Goal: Task Accomplishment & Management: Complete application form

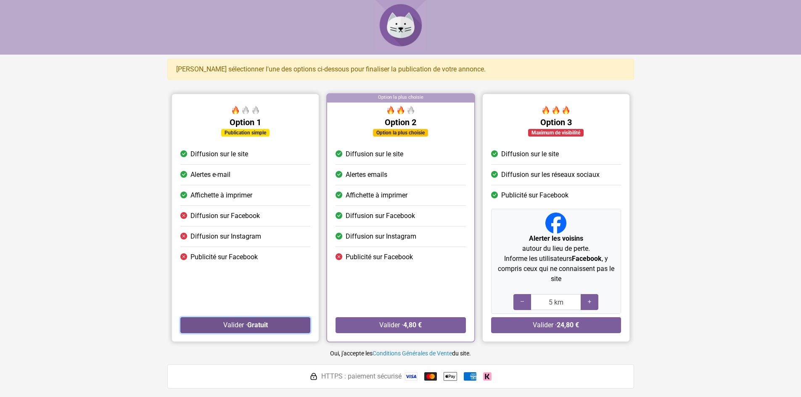
click at [239, 327] on button "Valider · Gratuit" at bounding box center [245, 326] width 130 height 16
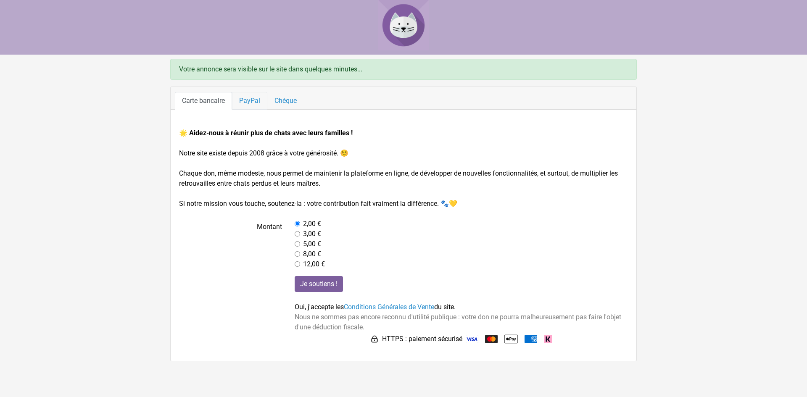
click at [251, 96] on link "PayPal" at bounding box center [249, 101] width 35 height 18
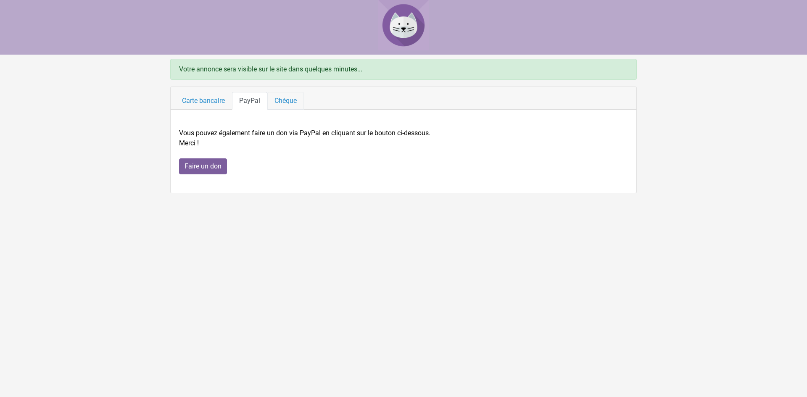
click at [286, 97] on link "Chèque" at bounding box center [285, 101] width 37 height 18
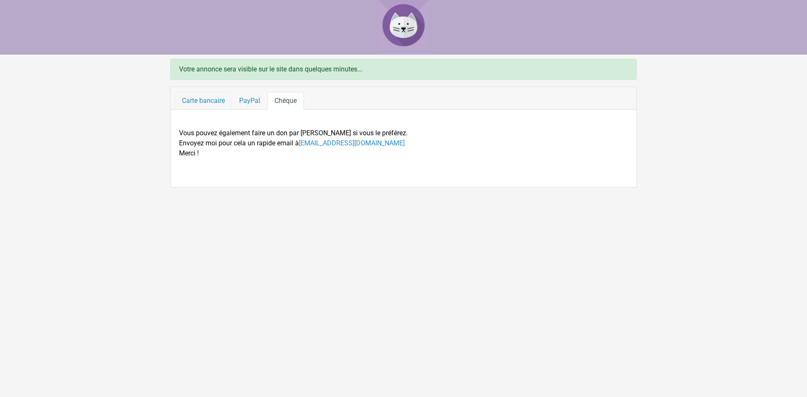
click at [193, 97] on link "Carte bancaire" at bounding box center [203, 101] width 57 height 18
